Goal: Check status: Check status

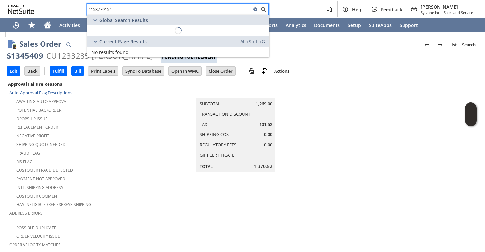
scroll to position [0, 10]
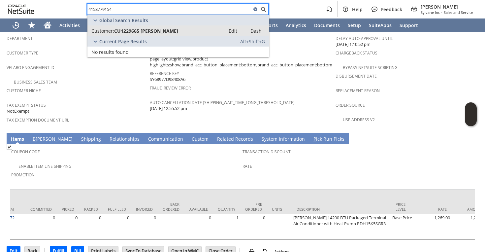
type input "4153779154"
click at [168, 34] on link "Customer: CU1229665 [PERSON_NAME] Edit Dash" at bounding box center [177, 30] width 181 height 11
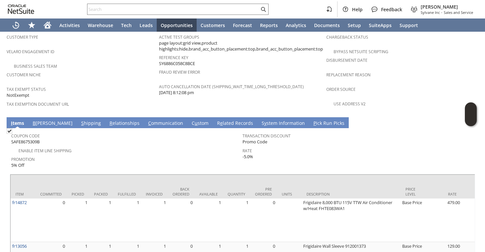
scroll to position [455, 0]
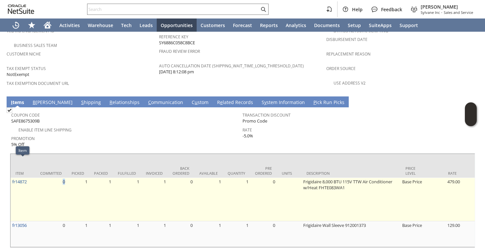
drag, startPoint x: 37, startPoint y: 171, endPoint x: 15, endPoint y: 167, distance: 22.9
click at [15, 177] on td "fr14872" at bounding box center [23, 199] width 25 height 44
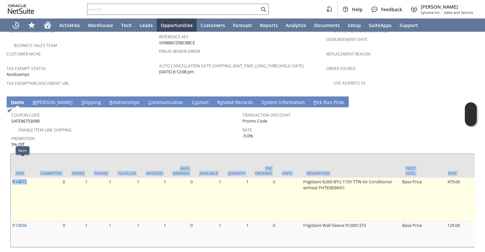
drag, startPoint x: 10, startPoint y: 166, endPoint x: 27, endPoint y: 167, distance: 16.9
click at [27, 167] on div "Item Committed Picked Packed Fulfilled Invoiced Back Ordered Available Quantity…" at bounding box center [242, 200] width 465 height 94
click at [27, 177] on td "fr14872" at bounding box center [23, 199] width 25 height 44
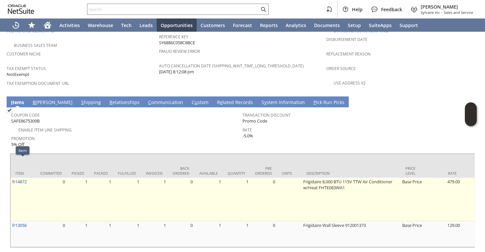
drag, startPoint x: 29, startPoint y: 167, endPoint x: 13, endPoint y: 166, distance: 15.6
click at [13, 177] on td "fr14872" at bounding box center [23, 199] width 25 height 44
drag, startPoint x: 29, startPoint y: 166, endPoint x: 25, endPoint y: 168, distance: 4.9
click at [17, 177] on td "fr14872" at bounding box center [23, 199] width 25 height 44
click at [25, 177] on td "fr14872" at bounding box center [23, 199] width 25 height 44
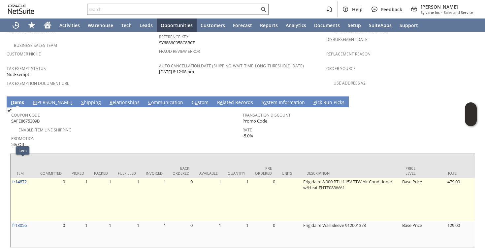
click at [32, 177] on td "fr14872" at bounding box center [23, 199] width 25 height 44
drag, startPoint x: 11, startPoint y: 167, endPoint x: 30, endPoint y: 165, distance: 19.2
click at [30, 177] on td "fr14872" at bounding box center [23, 199] width 25 height 44
drag, startPoint x: 41, startPoint y: 160, endPoint x: 12, endPoint y: 159, distance: 28.4
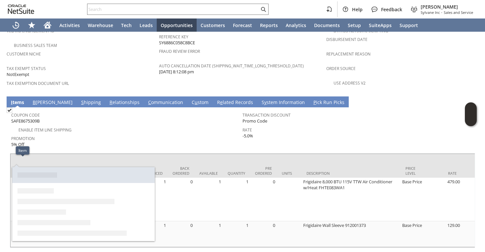
copy tr "fr14872"
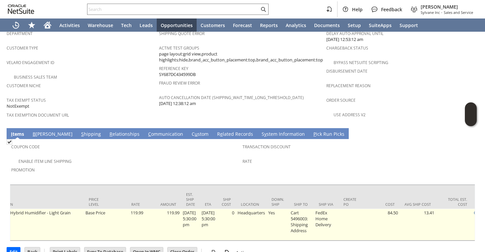
scroll to position [0, 394]
